Goal: Task Accomplishment & Management: Complete application form

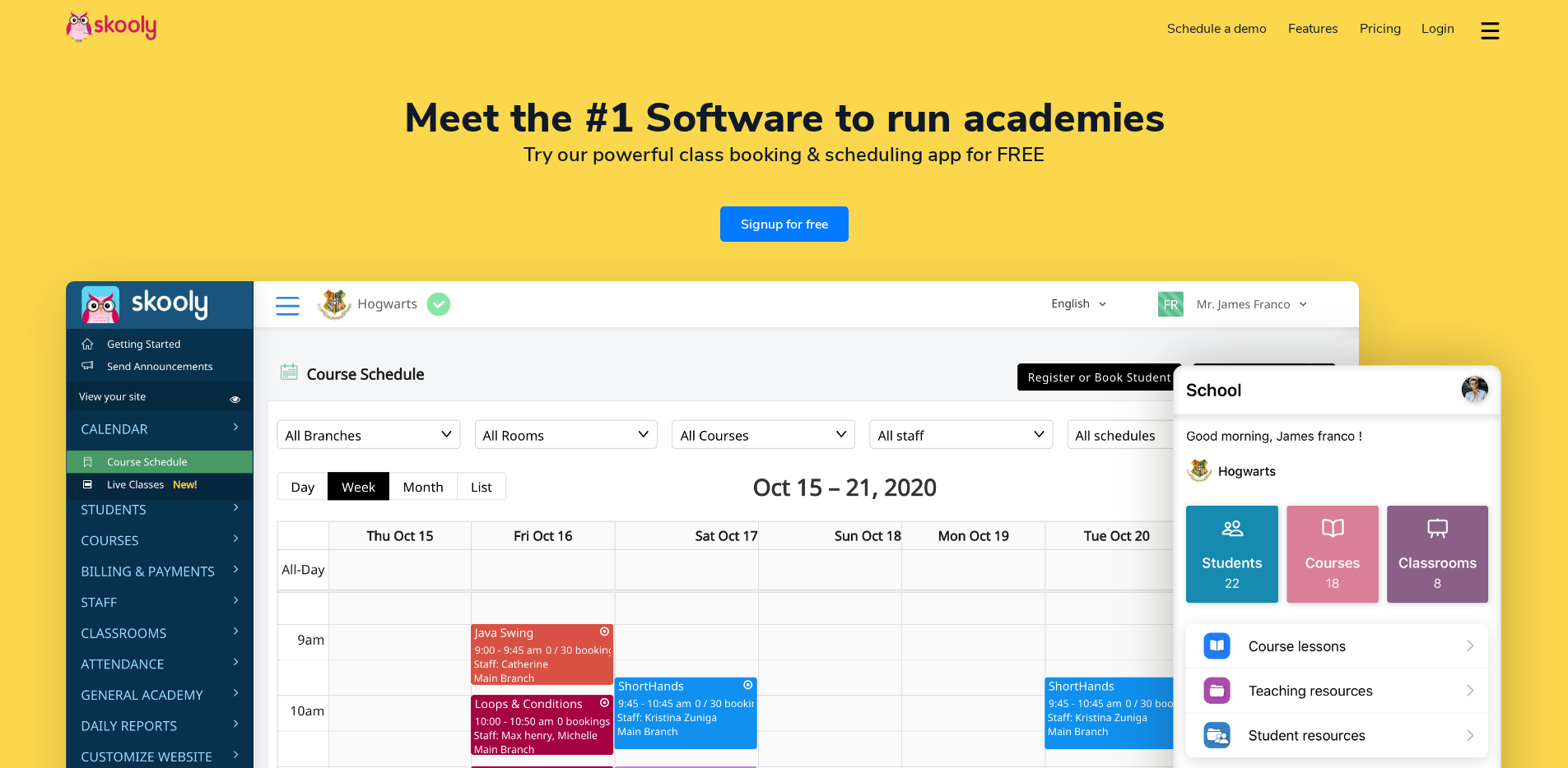
select select "en"
select select "91"
select select "[GEOGRAPHIC_DATA]"
select select "[GEOGRAPHIC_DATA][GEOGRAPHIC_DATA]"
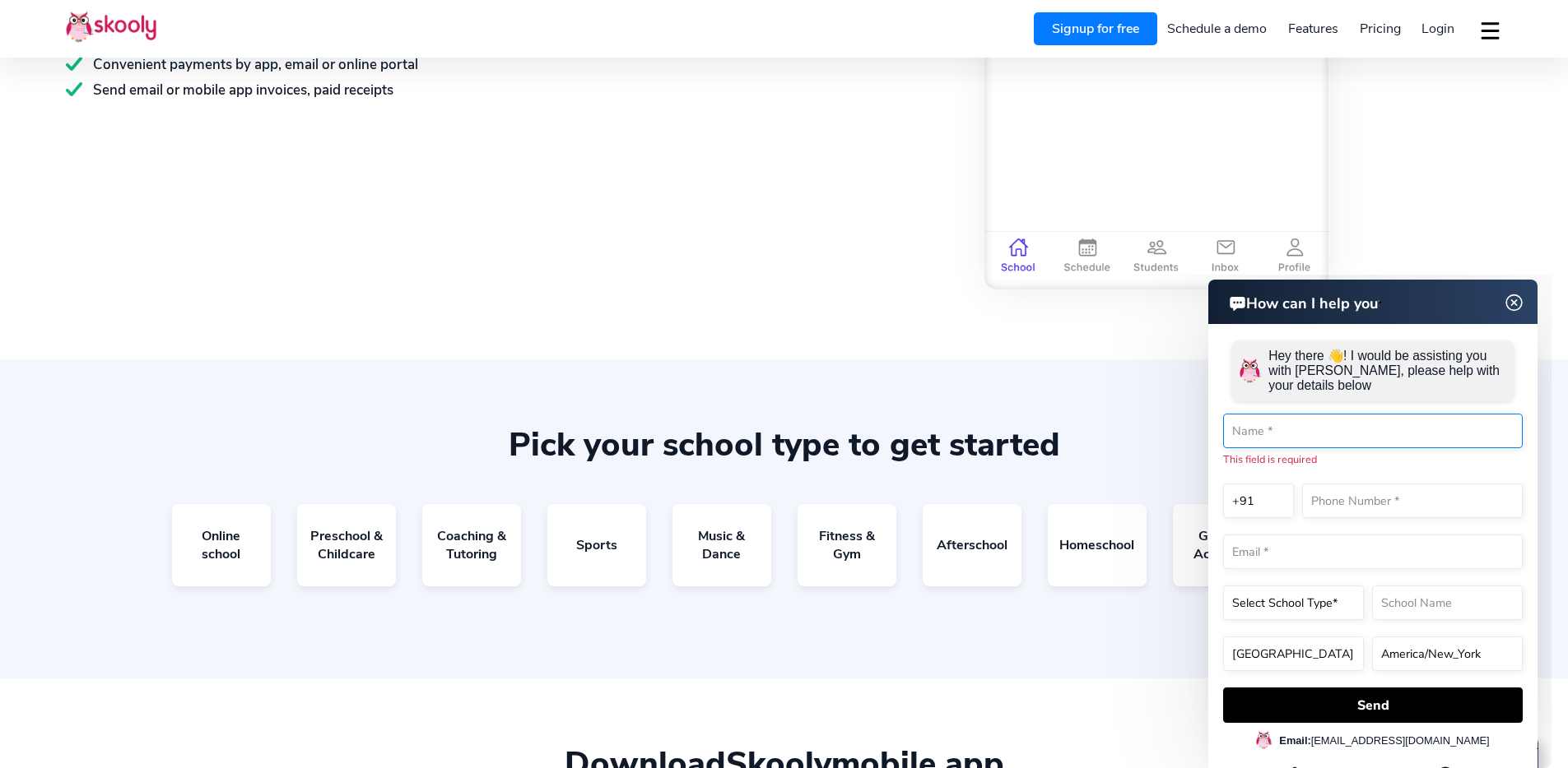
scroll to position [2999, 0]
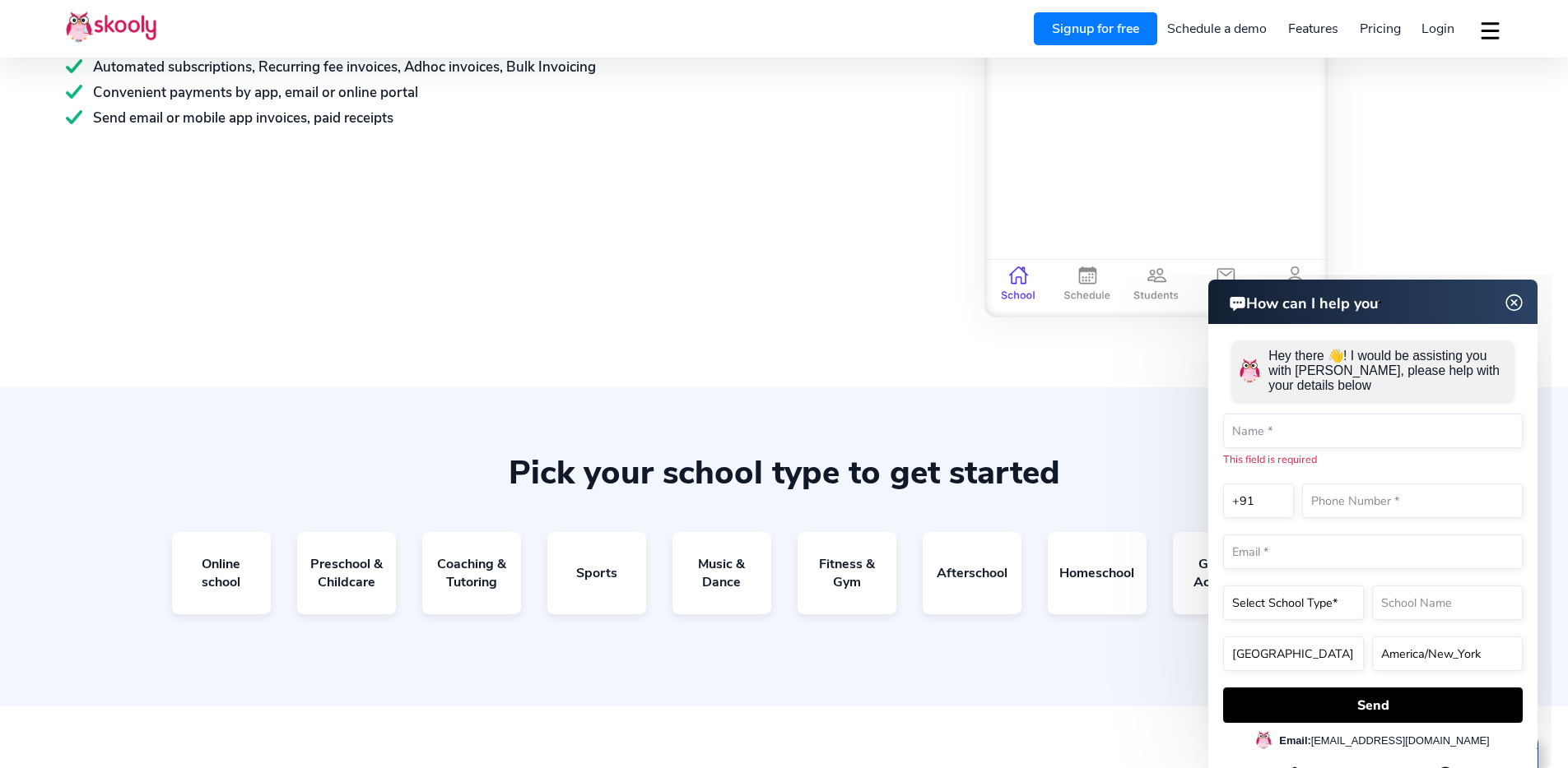
drag, startPoint x: 1505, startPoint y: 298, endPoint x: 2539, endPoint y: 592, distance: 1075.0
click at [1505, 298] on img at bounding box center [1514, 303] width 32 height 21
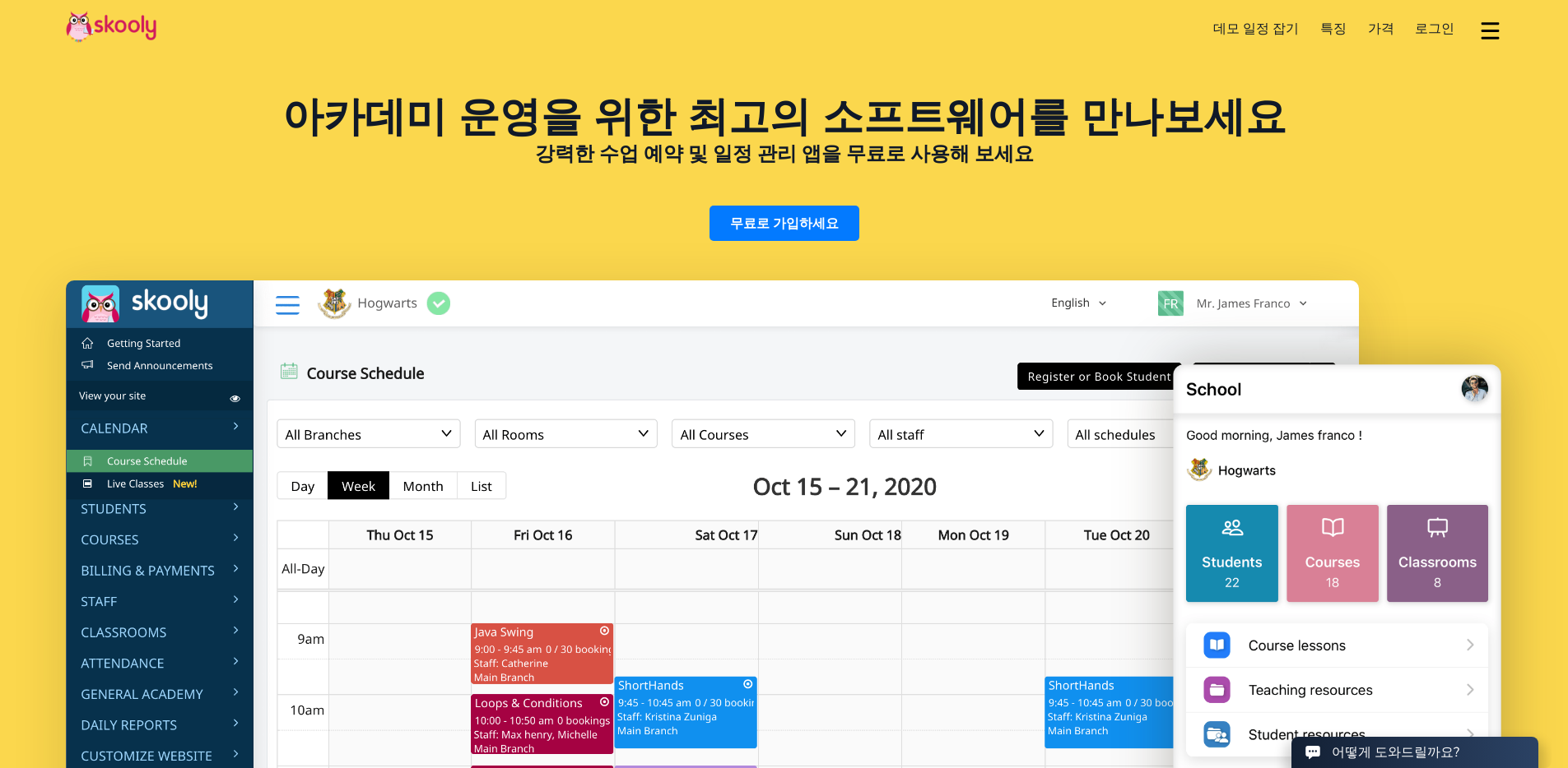
scroll to position [0, 0]
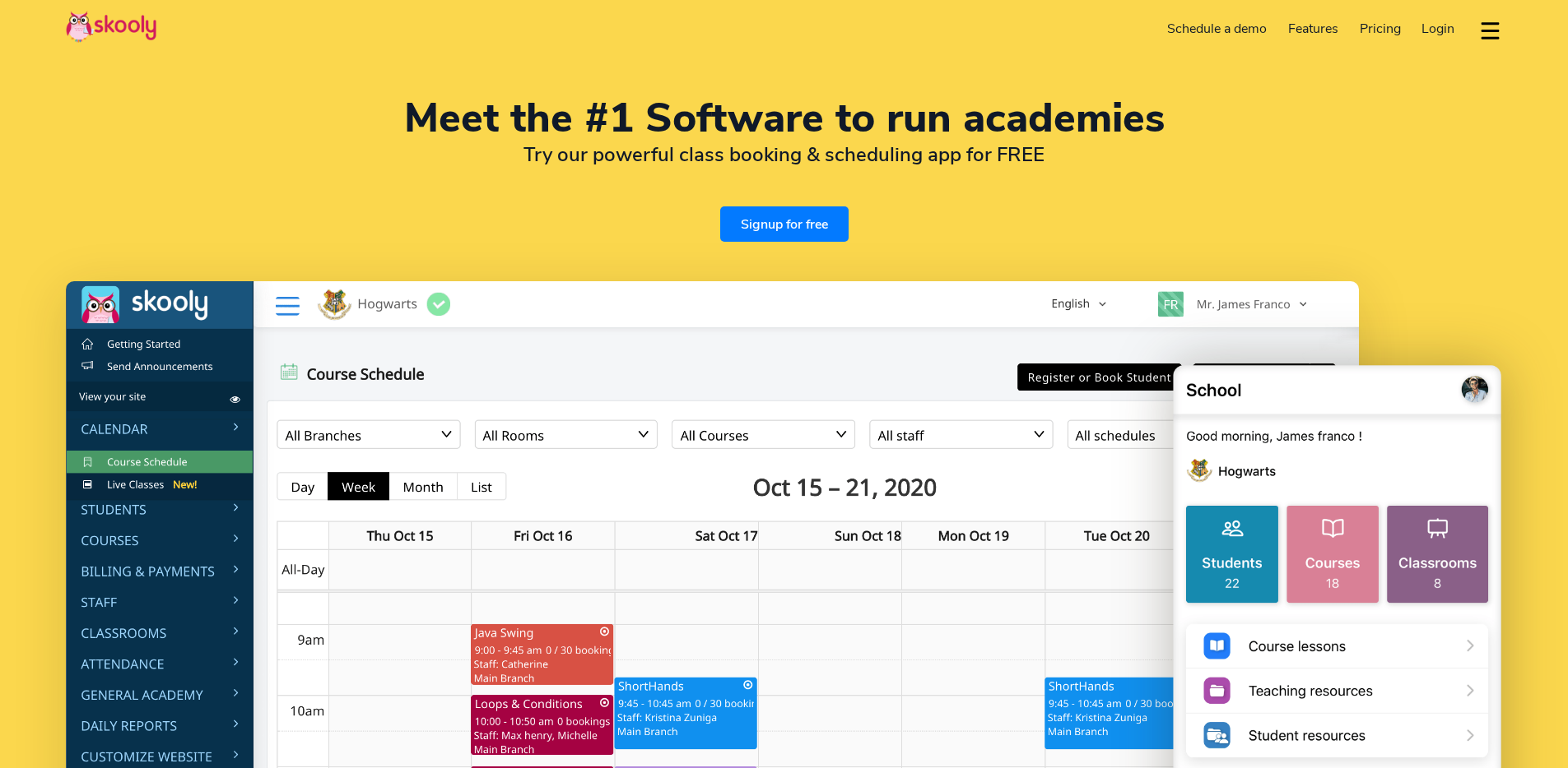
select select "en"
select select "91"
select select "[GEOGRAPHIC_DATA]"
select select "[GEOGRAPHIC_DATA]/[GEOGRAPHIC_DATA]"
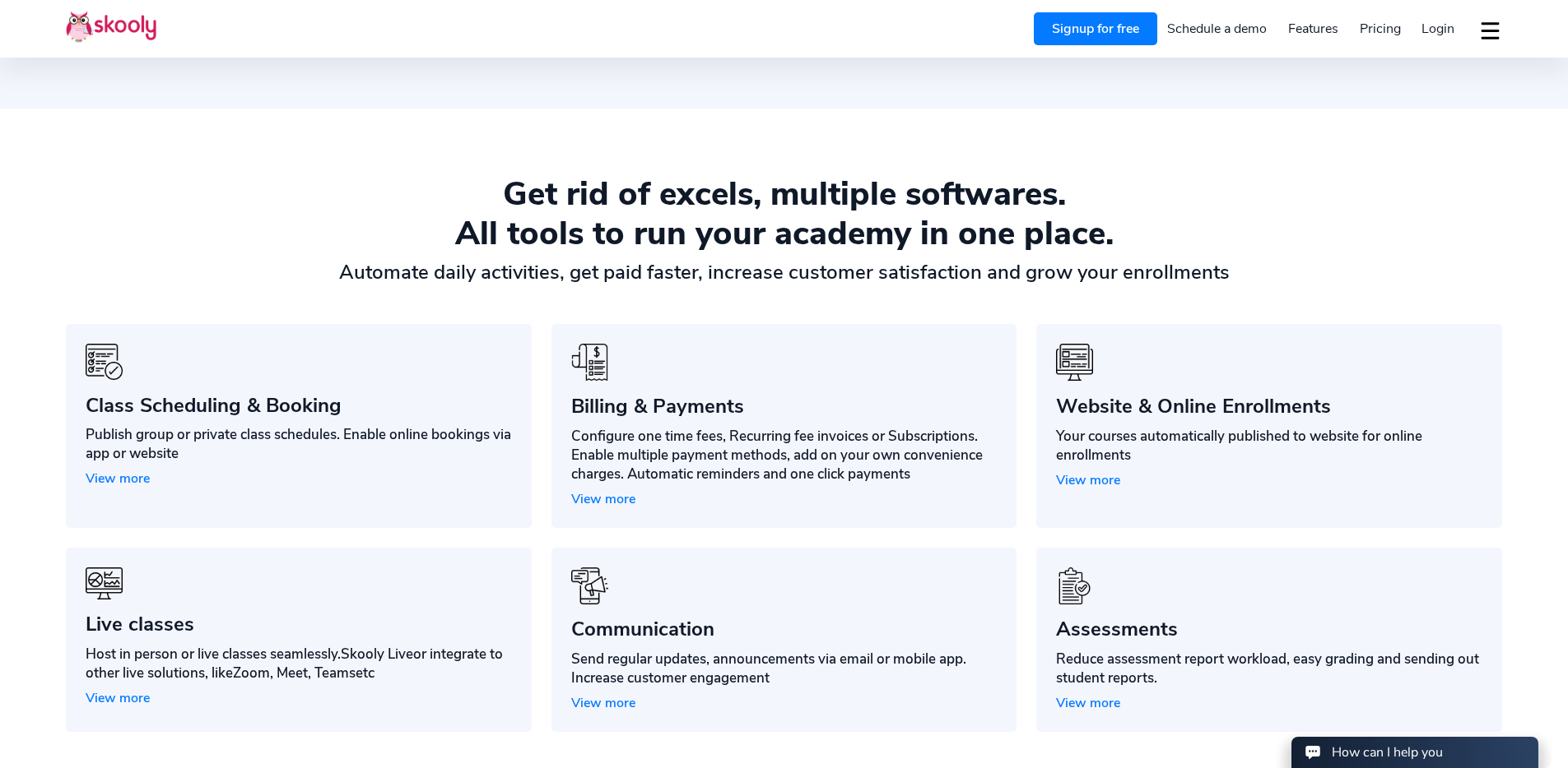
scroll to position [1208, 0]
